Goal: Task Accomplishment & Management: Manage account settings

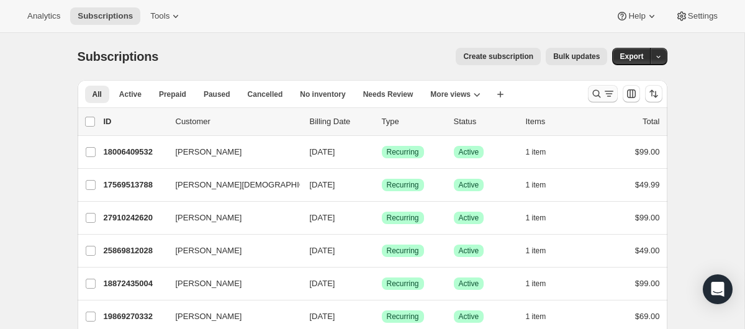
click at [595, 94] on icon "Search and filter results" at bounding box center [596, 94] width 12 height 12
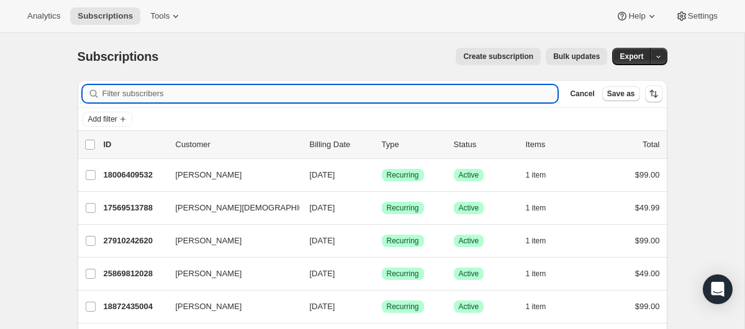
click at [330, 97] on input "Filter subscribers" at bounding box center [330, 93] width 456 height 17
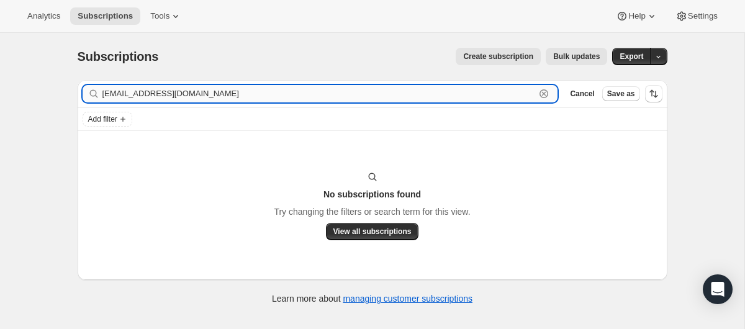
click at [189, 101] on input "[EMAIL_ADDRESS][DOMAIN_NAME]" at bounding box center [318, 93] width 433 height 17
paste input "[EMAIL_ADDRESS][DOMAIN_NAME]"
type input "[EMAIL_ADDRESS][DOMAIN_NAME]"
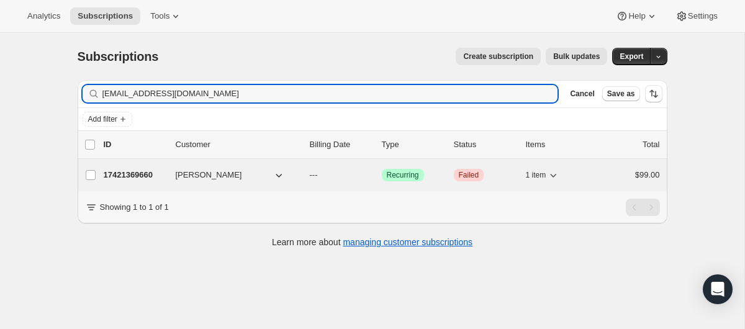
click at [149, 178] on p "17421369660" at bounding box center [135, 175] width 62 height 12
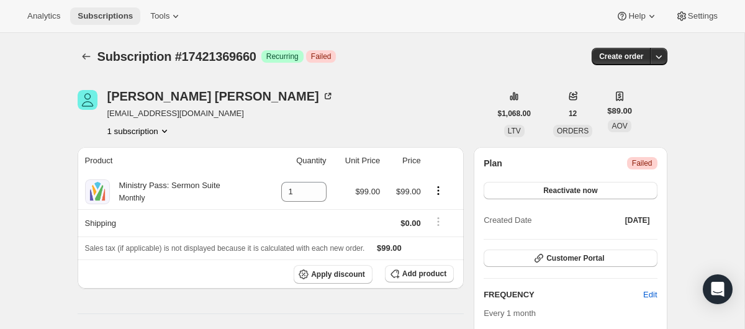
click at [133, 19] on span "Subscriptions" at bounding box center [105, 16] width 55 height 10
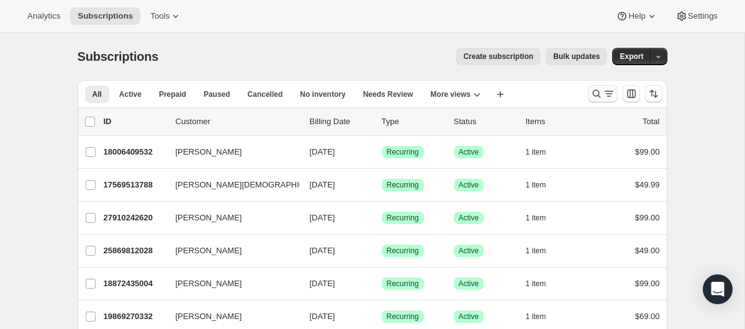
click at [600, 93] on icon "Search and filter results" at bounding box center [596, 94] width 12 height 12
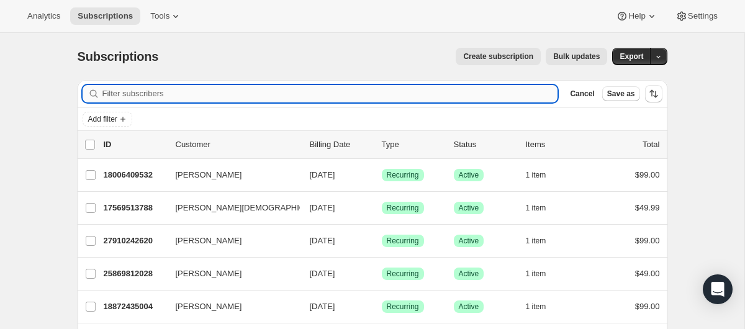
click at [378, 93] on input "Filter subscribers" at bounding box center [330, 93] width 456 height 17
type input "[EMAIL_ADDRESS][DOMAIN_NAME]"
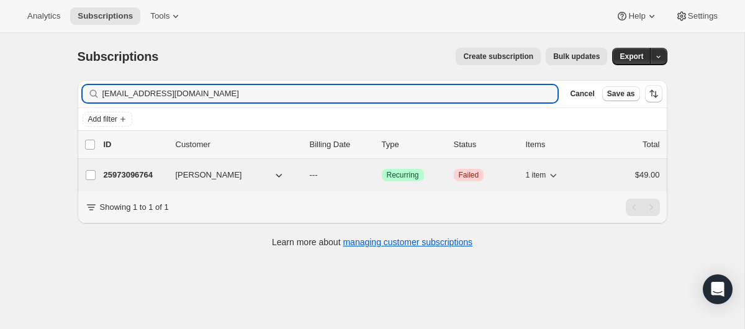
click at [127, 179] on p "25973096764" at bounding box center [135, 175] width 62 height 12
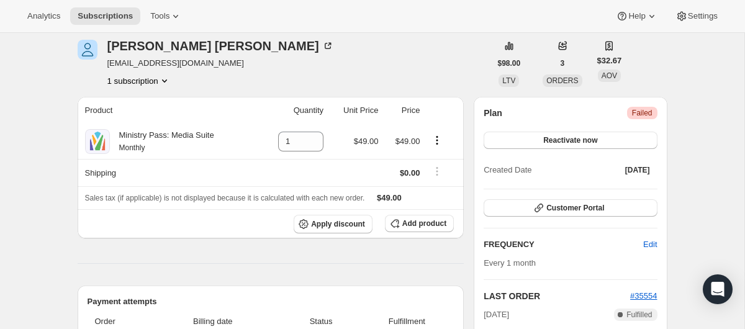
scroll to position [50, 0]
click at [602, 138] on button "Reactivate now" at bounding box center [570, 140] width 173 height 17
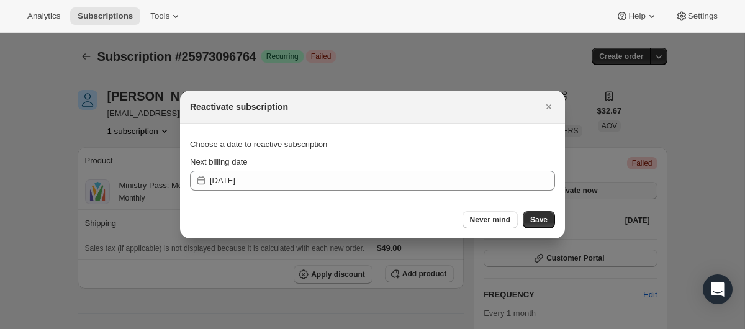
scroll to position [0, 0]
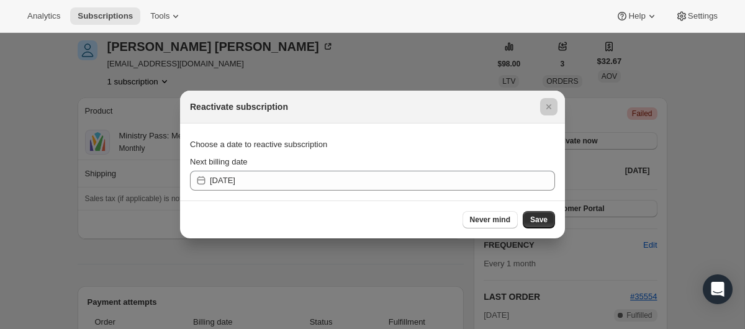
click at [684, 130] on div at bounding box center [372, 164] width 745 height 329
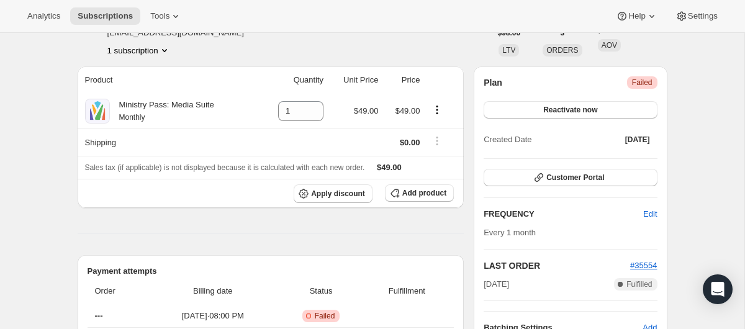
scroll to position [83, 0]
